Goal: Task Accomplishment & Management: Use online tool/utility

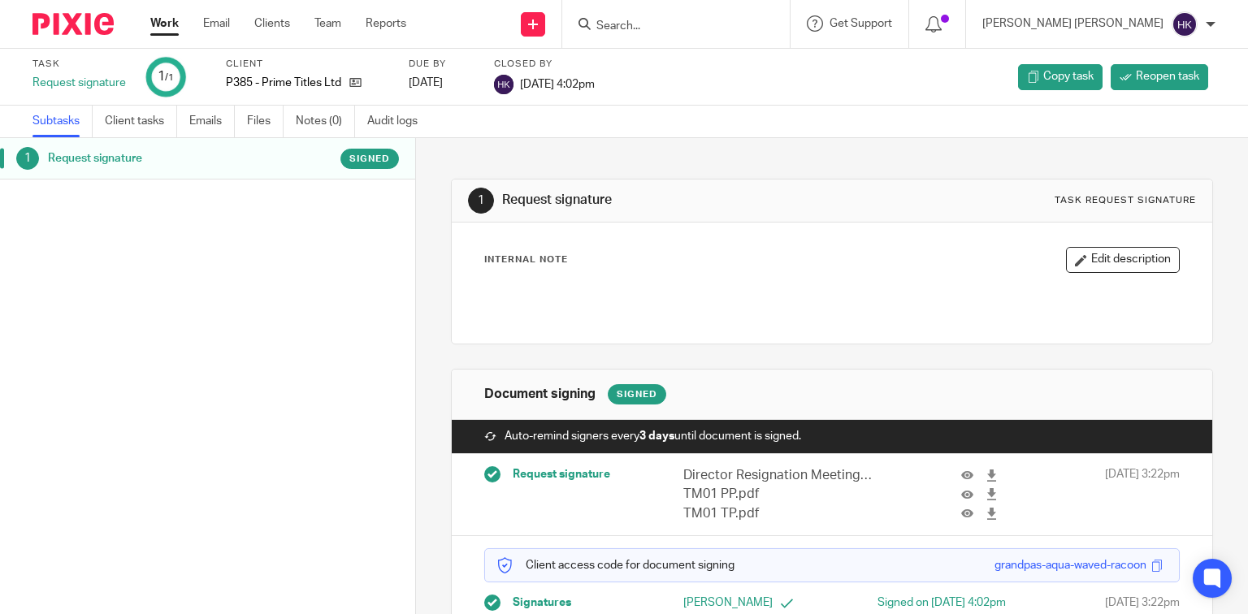
scroll to position [84, 0]
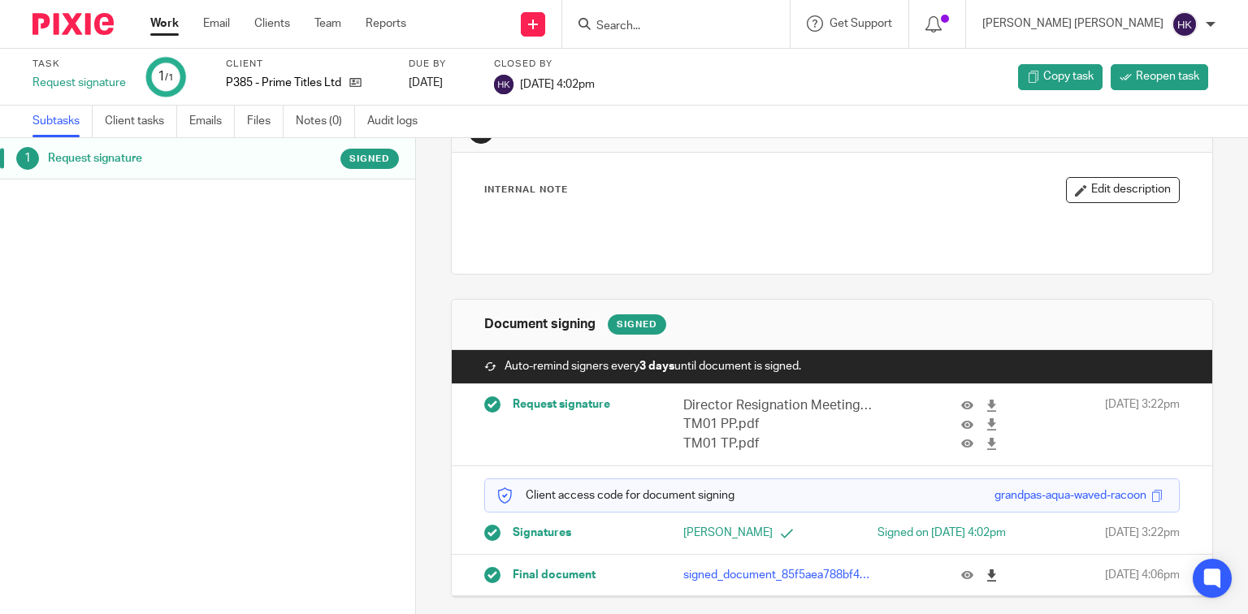
click at [985, 578] on icon at bounding box center [991, 575] width 12 height 12
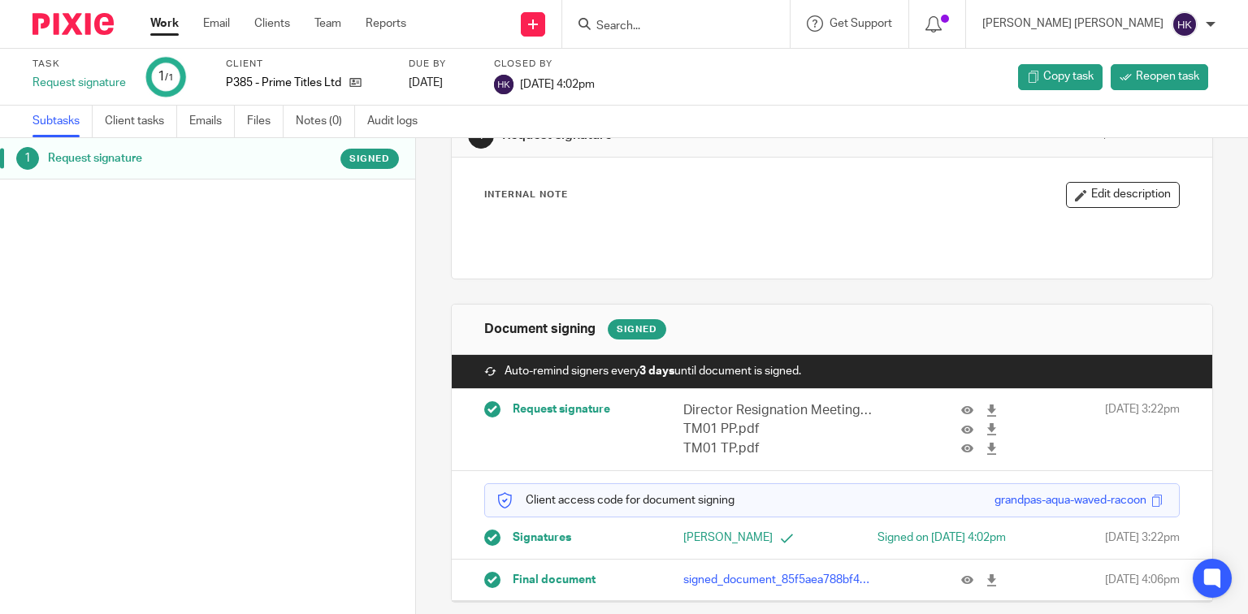
scroll to position [84, 0]
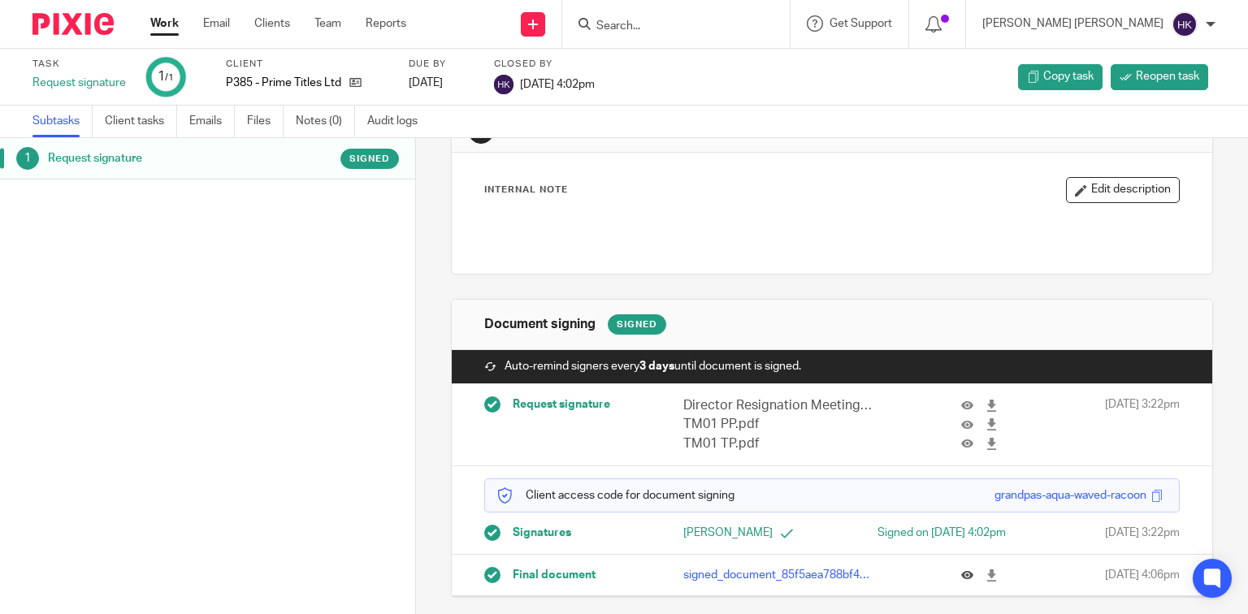
click at [968, 574] on button at bounding box center [973, 575] width 24 height 12
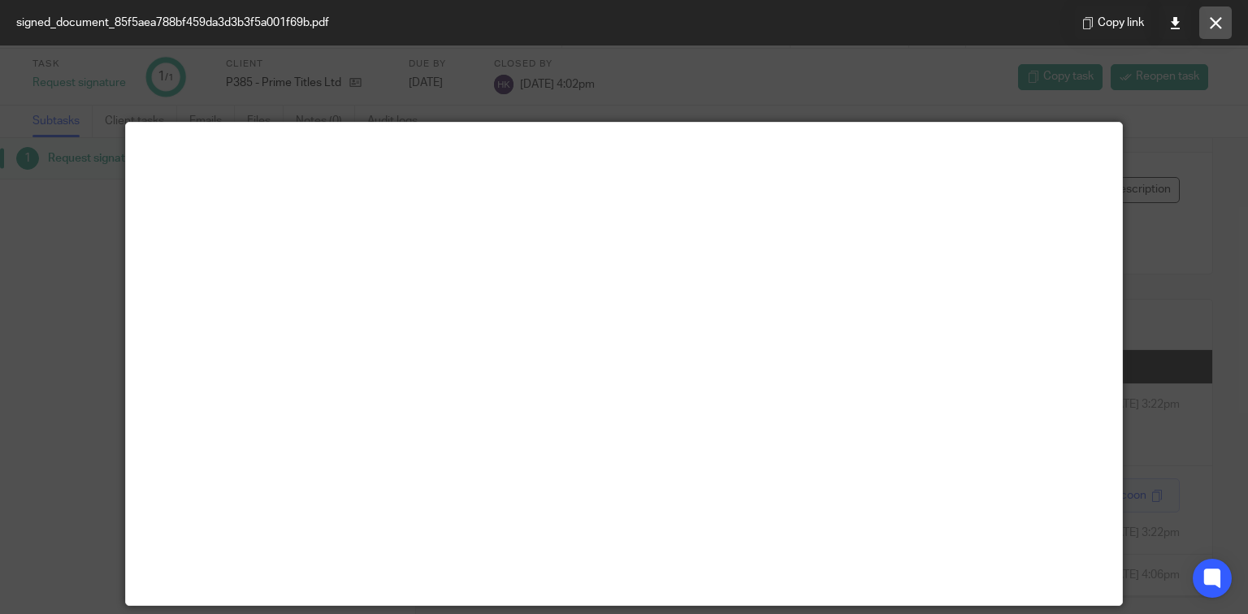
click at [1203, 26] on button at bounding box center [1215, 22] width 32 height 32
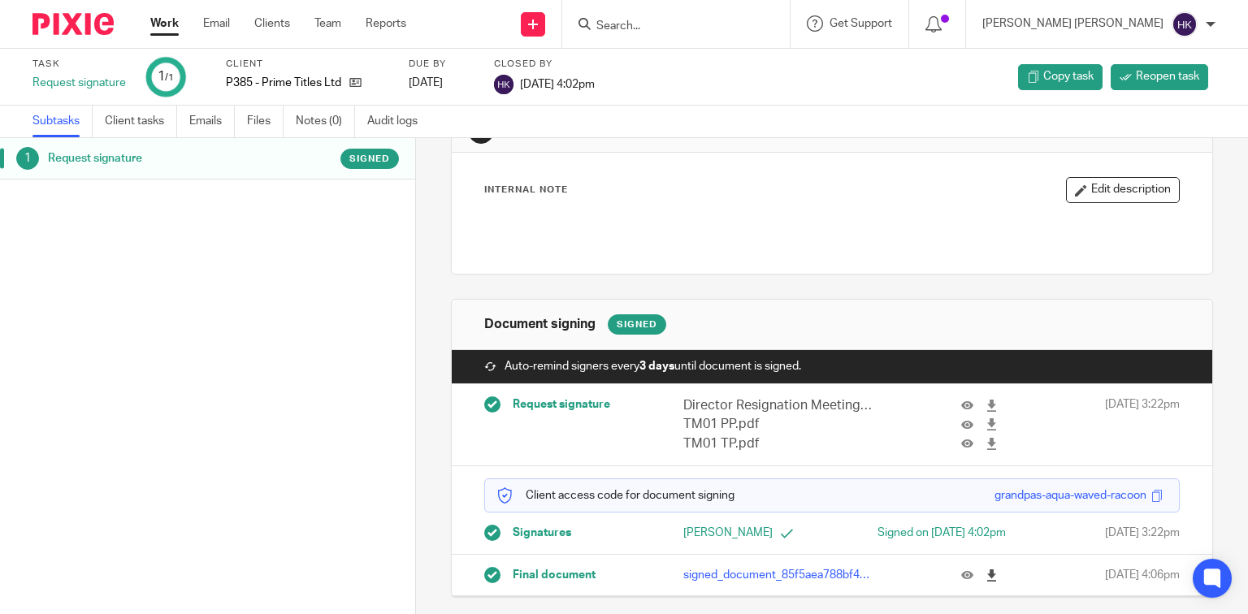
click at [985, 567] on link at bounding box center [995, 575] width 20 height 16
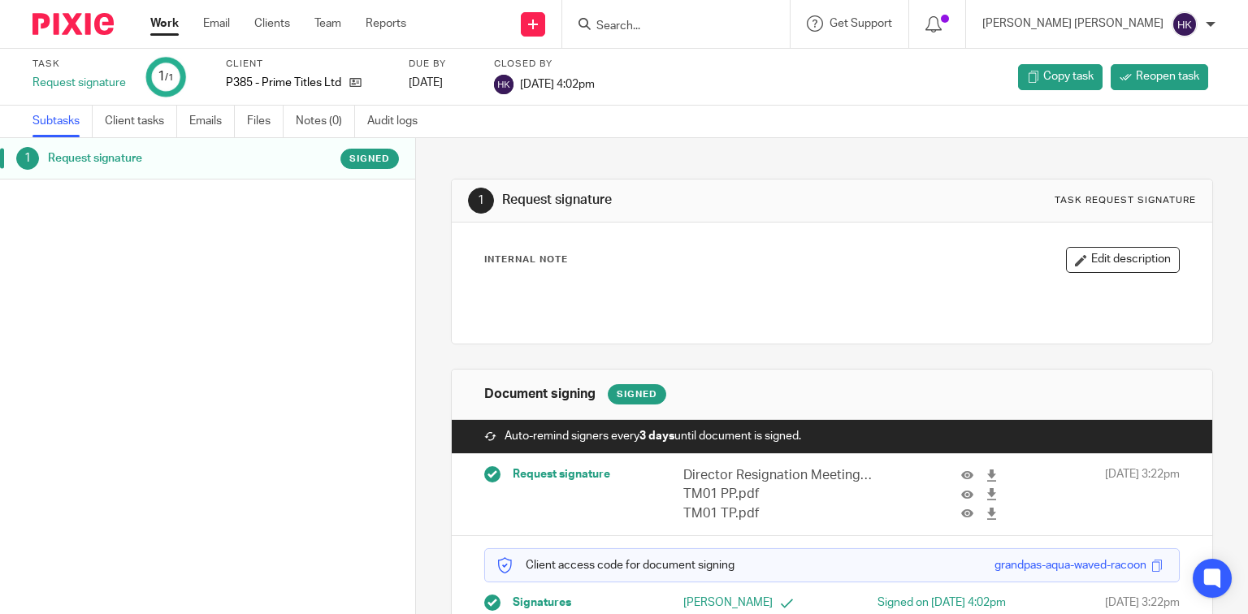
scroll to position [84, 0]
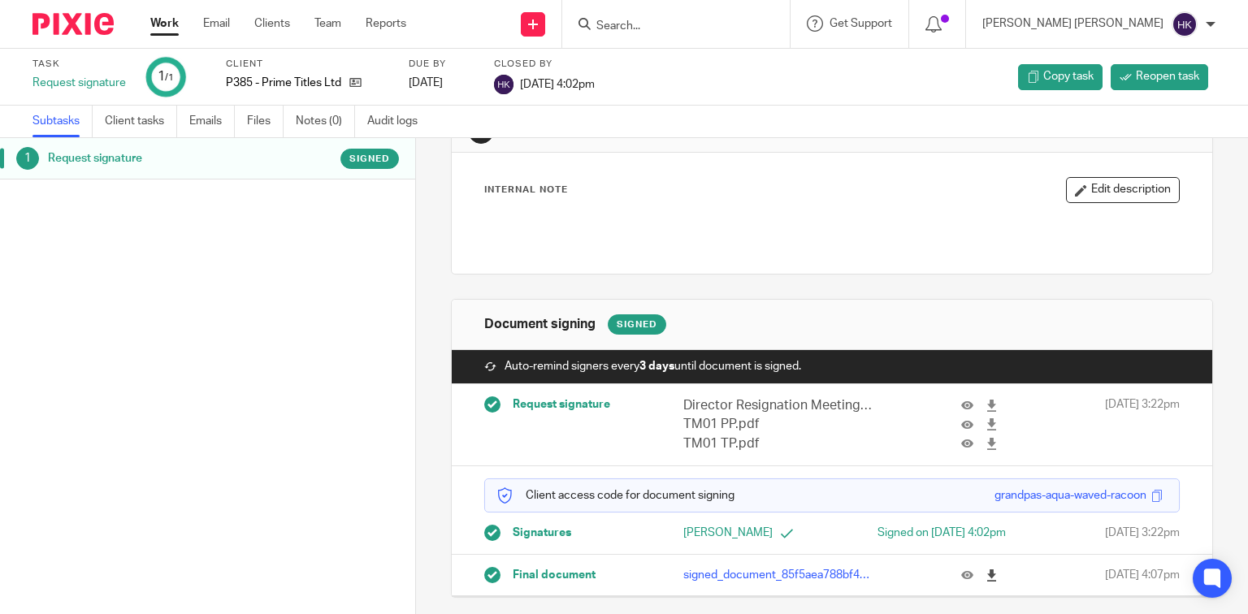
click at [985, 572] on icon at bounding box center [991, 575] width 12 height 12
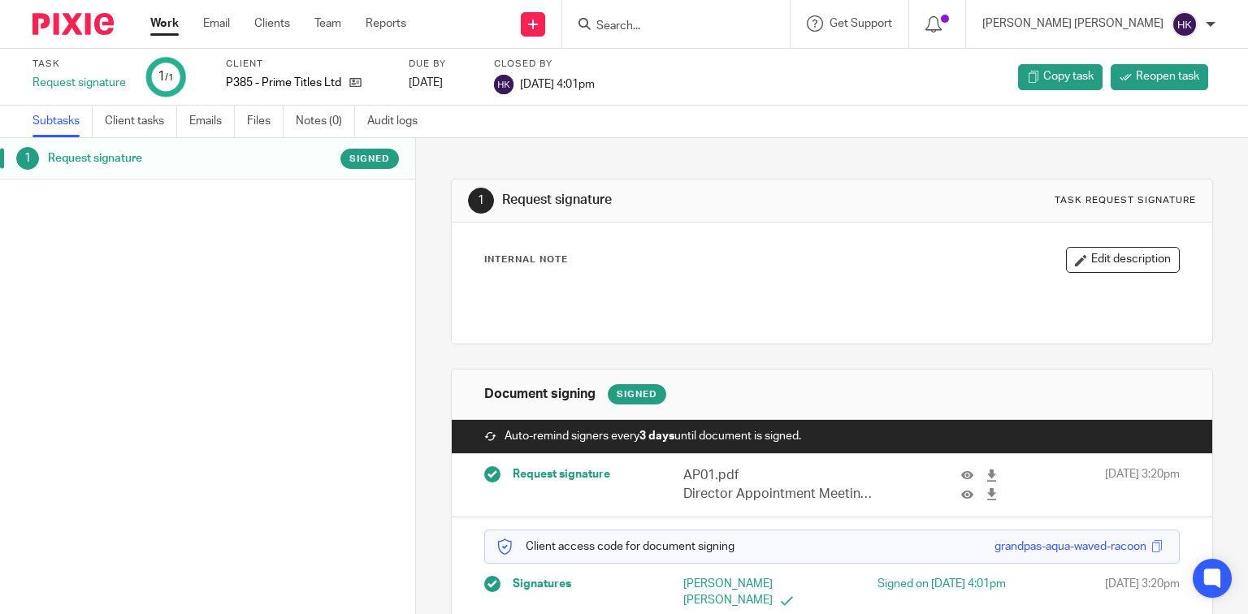
scroll to position [65, 0]
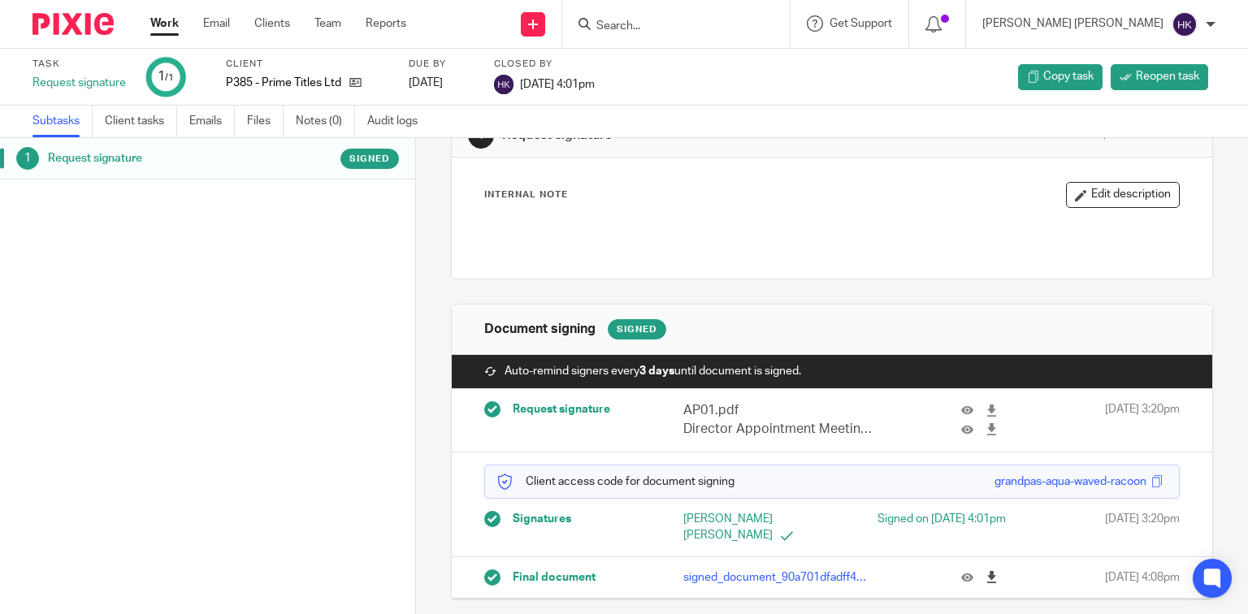
click at [985, 575] on icon at bounding box center [991, 577] width 12 height 12
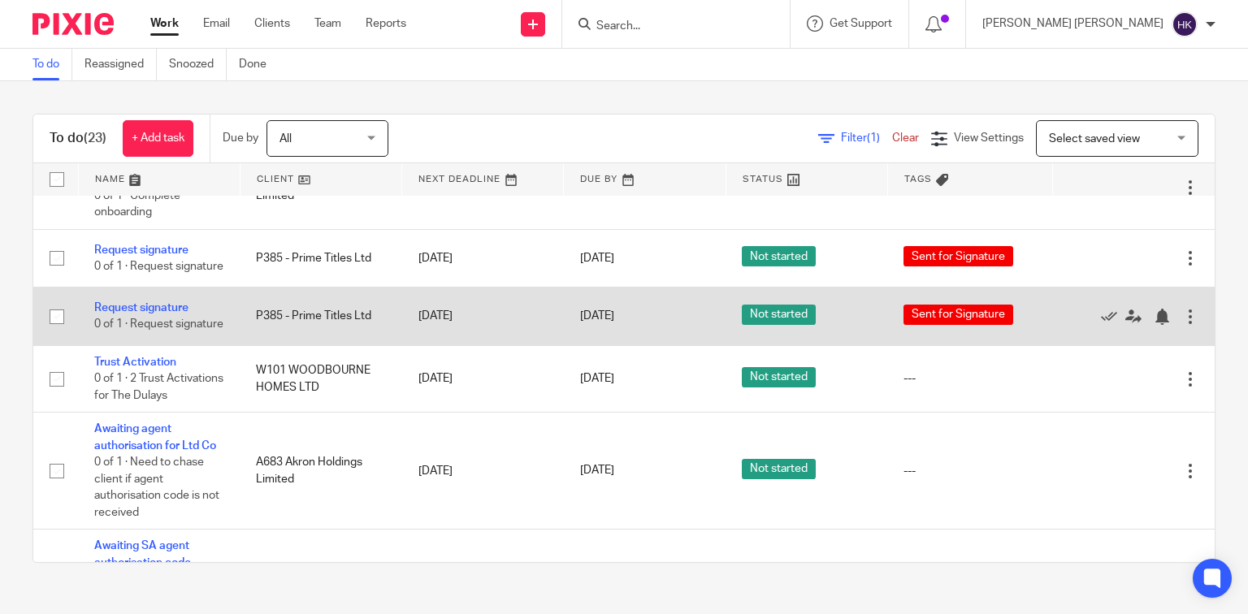
scroll to position [1105, 0]
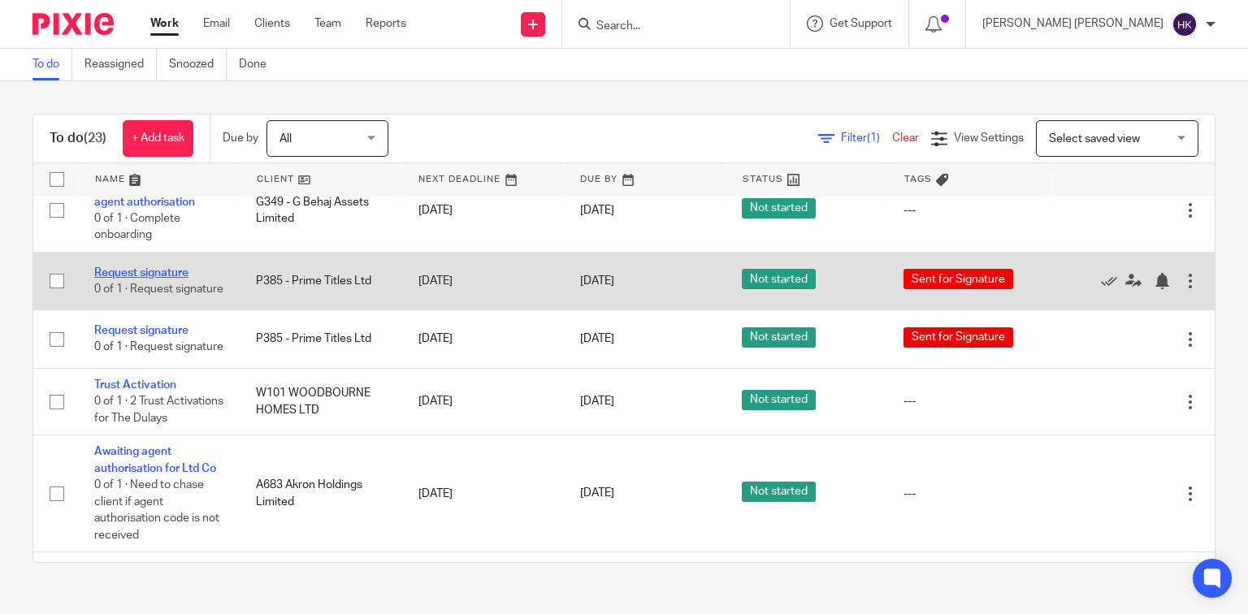
click at [166, 279] on link "Request signature" at bounding box center [141, 272] width 94 height 11
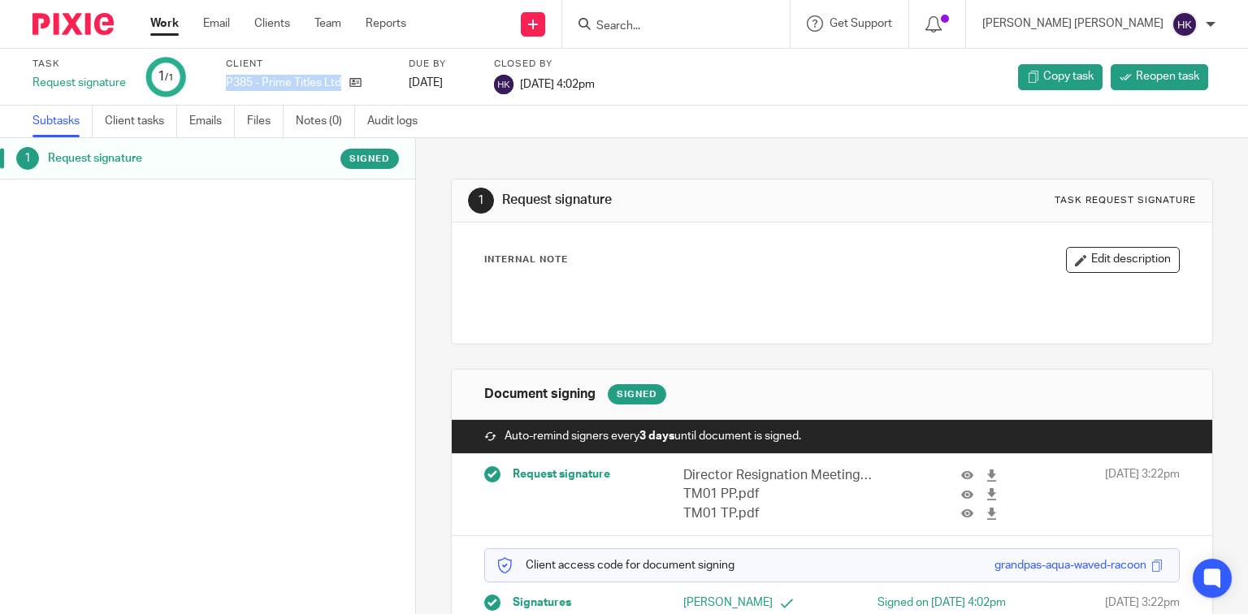
drag, startPoint x: 225, startPoint y: 78, endPoint x: 341, endPoint y: 94, distance: 117.3
click at [341, 94] on div "Client P385 - Prime Titles Ltd" at bounding box center [307, 77] width 162 height 39
copy div "P385 - Prime Titles Ltd"
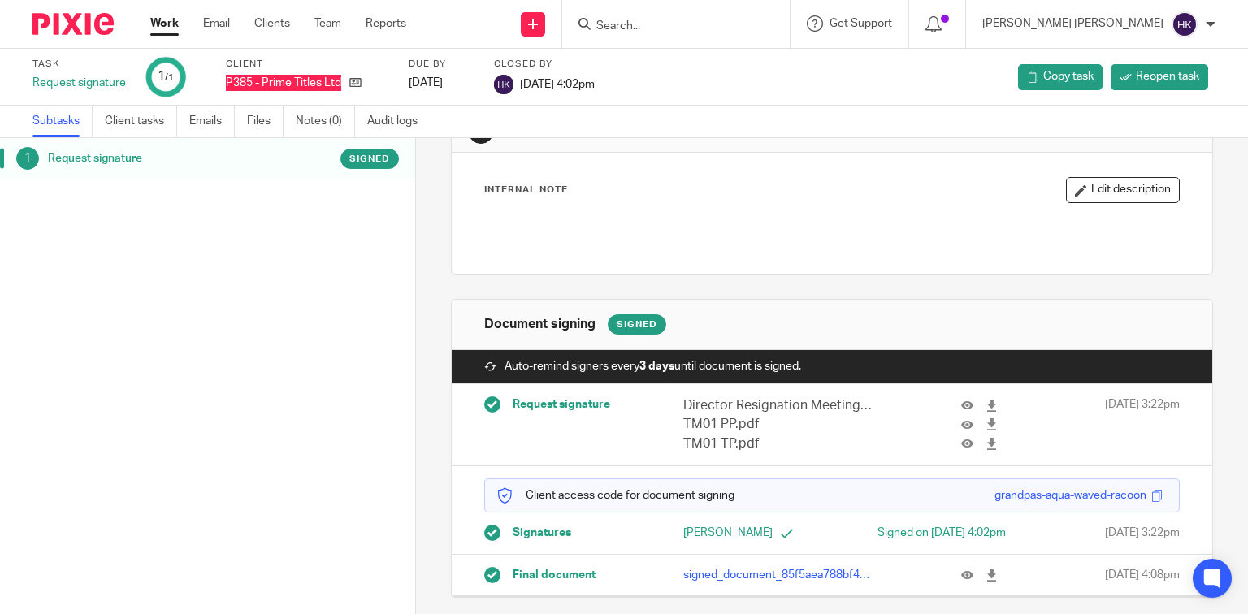
scroll to position [84, 0]
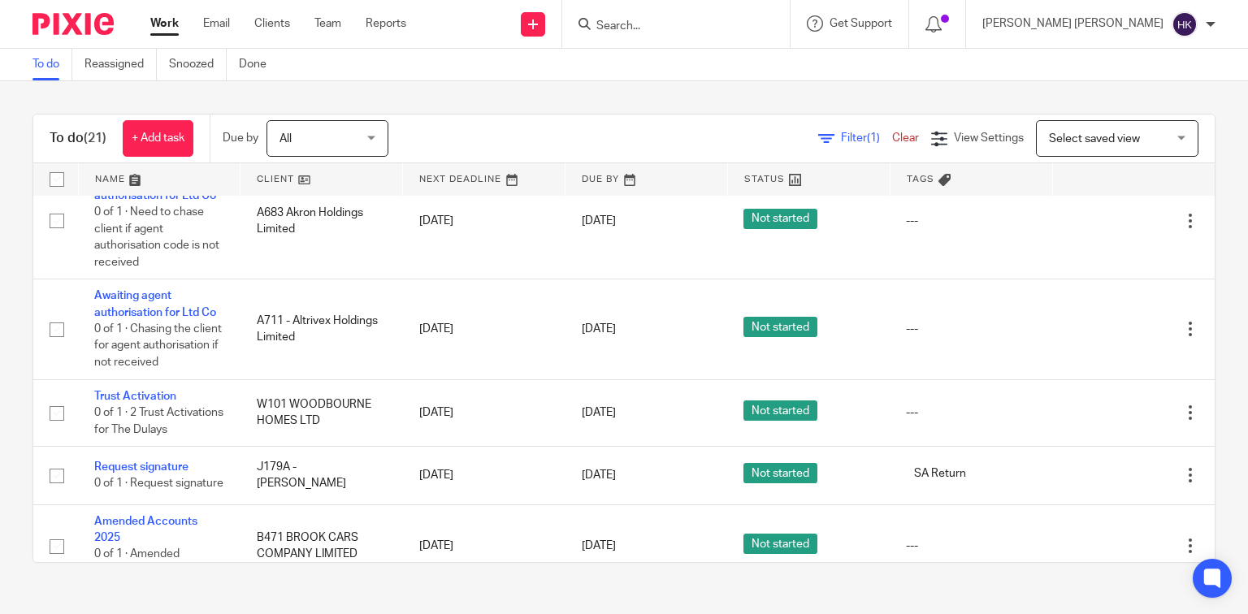
scroll to position [1300, 0]
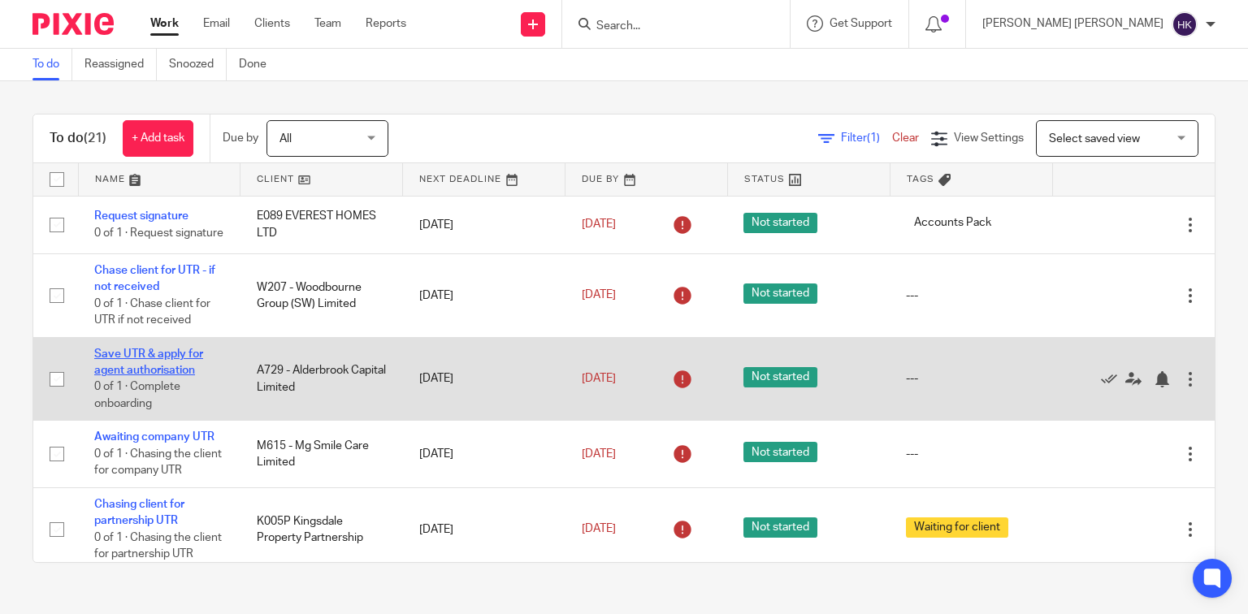
click at [181, 361] on link "Save UTR & apply for agent authorisation" at bounding box center [148, 362] width 109 height 28
